Goal: Information Seeking & Learning: Learn about a topic

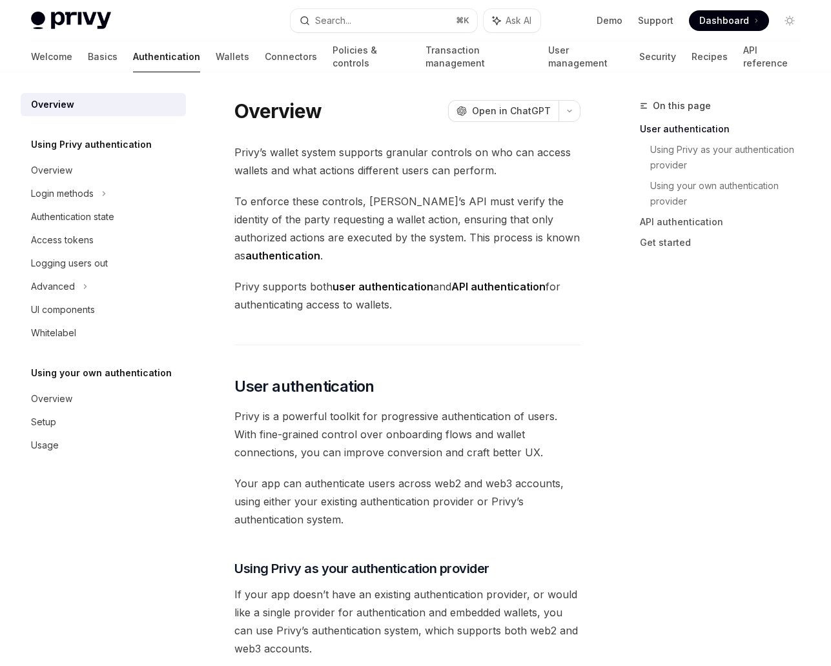
scroll to position [293, 0]
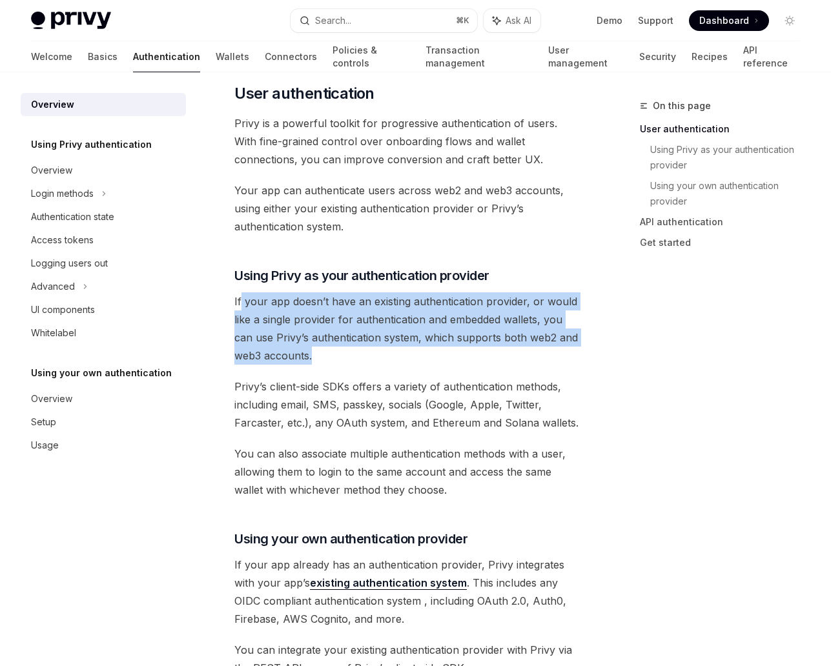
drag, startPoint x: 243, startPoint y: 279, endPoint x: 355, endPoint y: 338, distance: 126.5
click at [355, 338] on span "If your app doesn’t have an existing authentication provider, or would like a s…" at bounding box center [407, 328] width 346 height 72
drag, startPoint x: 354, startPoint y: 341, endPoint x: 235, endPoint y: 269, distance: 139.9
click at [235, 269] on div "Privy’s wallet system supports granular controls on who can access wallets and …" at bounding box center [407, 587] width 346 height 1474
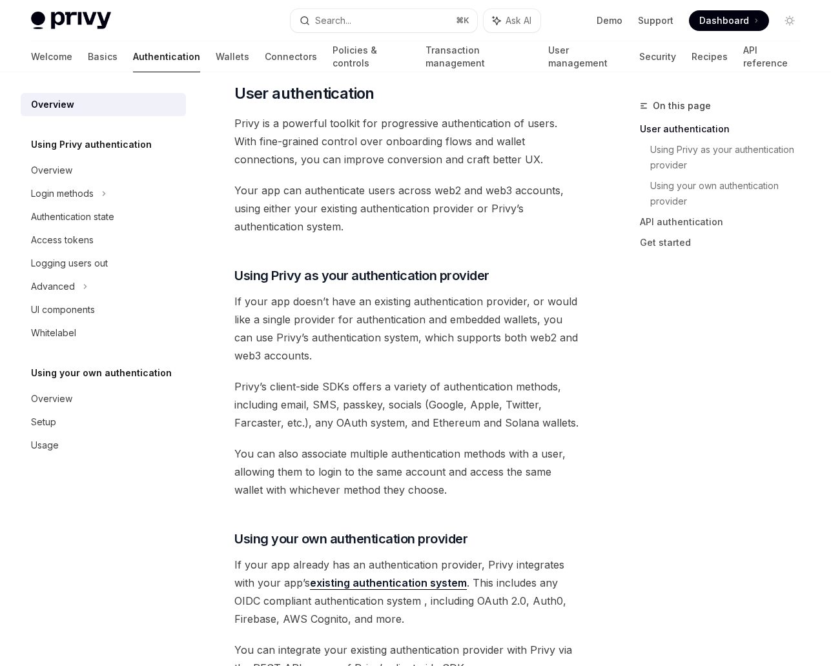
click at [237, 268] on div "Privy’s wallet system supports granular controls on who can access wallets and …" at bounding box center [407, 587] width 346 height 1474
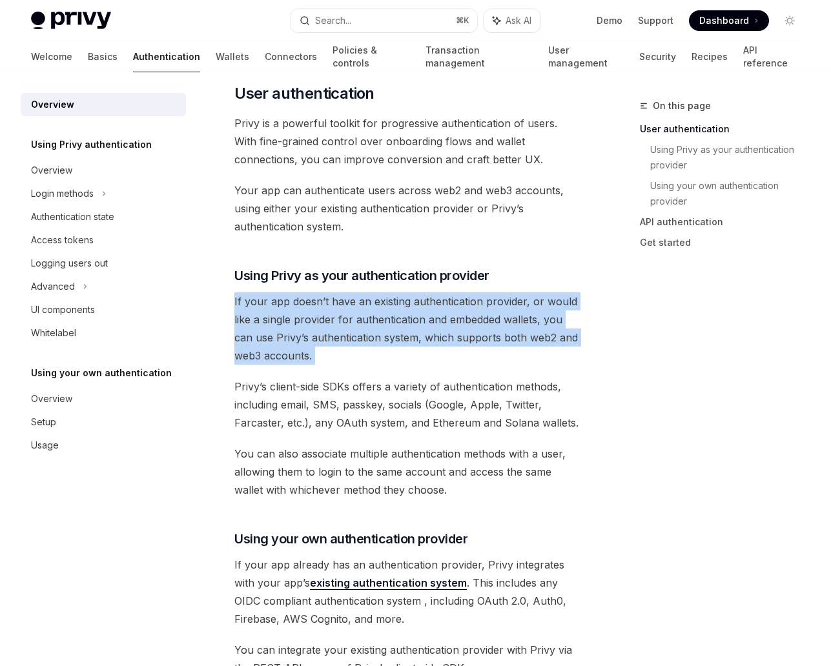
drag, startPoint x: 239, startPoint y: 268, endPoint x: 380, endPoint y: 349, distance: 162.0
click at [380, 349] on div "Privy’s wallet system supports granular controls on who can access wallets and …" at bounding box center [407, 587] width 346 height 1474
drag, startPoint x: 352, startPoint y: 344, endPoint x: 228, endPoint y: 279, distance: 139.7
click at [228, 279] on div "Overview OpenAI Open in ChatGPT OpenAI Open in ChatGPT Privy’s wallet system su…" at bounding box center [286, 660] width 593 height 1710
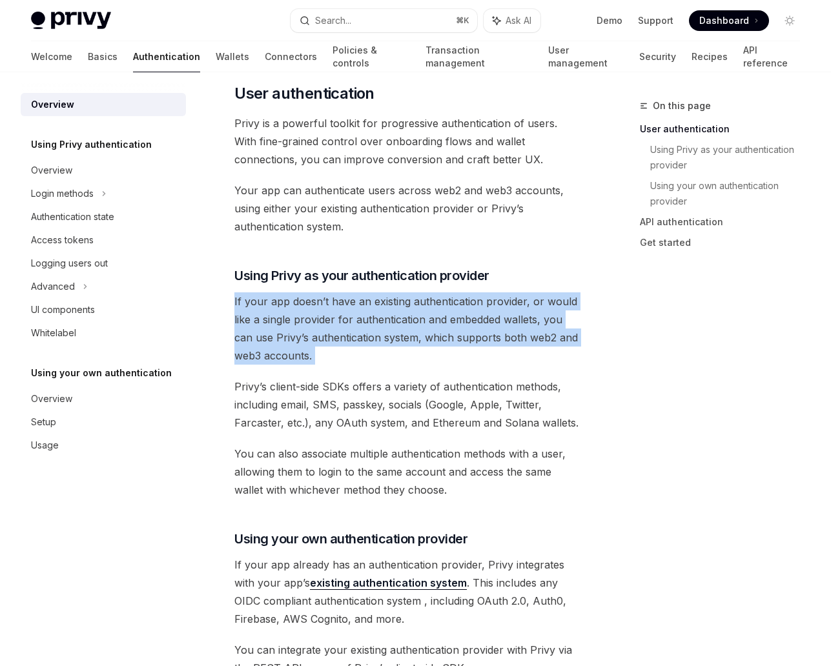
click at [228, 279] on div "Overview OpenAI Open in ChatGPT OpenAI Open in ChatGPT Privy’s wallet system su…" at bounding box center [286, 660] width 593 height 1710
drag, startPoint x: 281, startPoint y: 292, endPoint x: 390, endPoint y: 343, distance: 119.8
click at [390, 343] on div "Overview OpenAI Open in ChatGPT OpenAI Open in ChatGPT Privy’s wallet system su…" at bounding box center [286, 660] width 593 height 1710
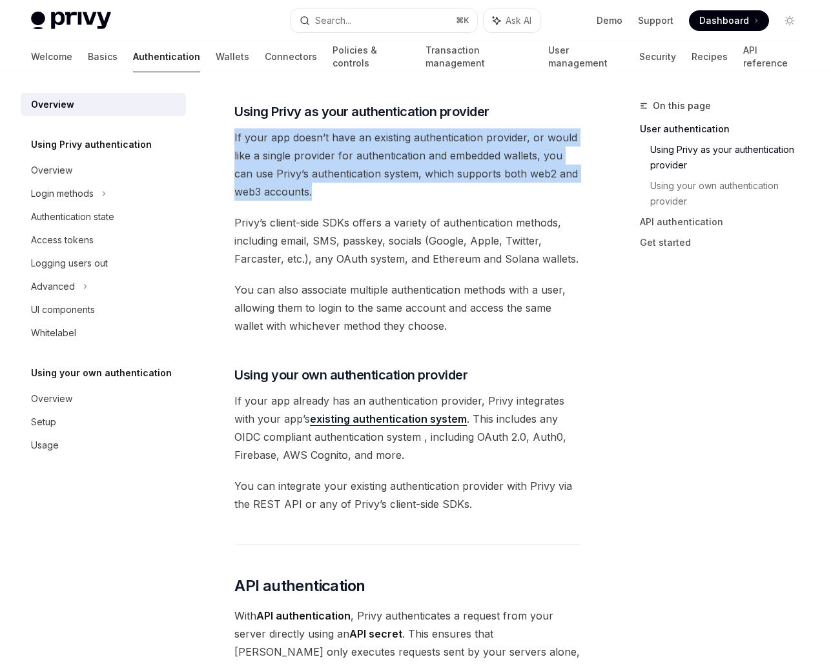
scroll to position [528, 0]
